Goal: Transaction & Acquisition: Purchase product/service

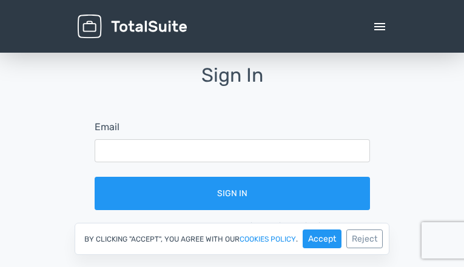
type input "GFtMNmBwGRFLwQQx"
type input "NPLjcDJDZ"
type input "[EMAIL_ADDRESS][DOMAIN_NAME]"
checkbox input "false"
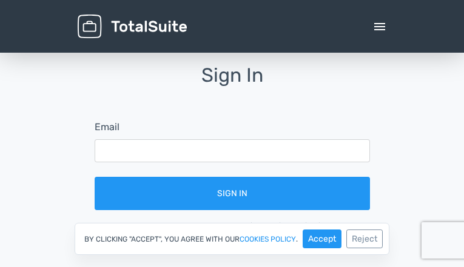
checkbox input "false"
